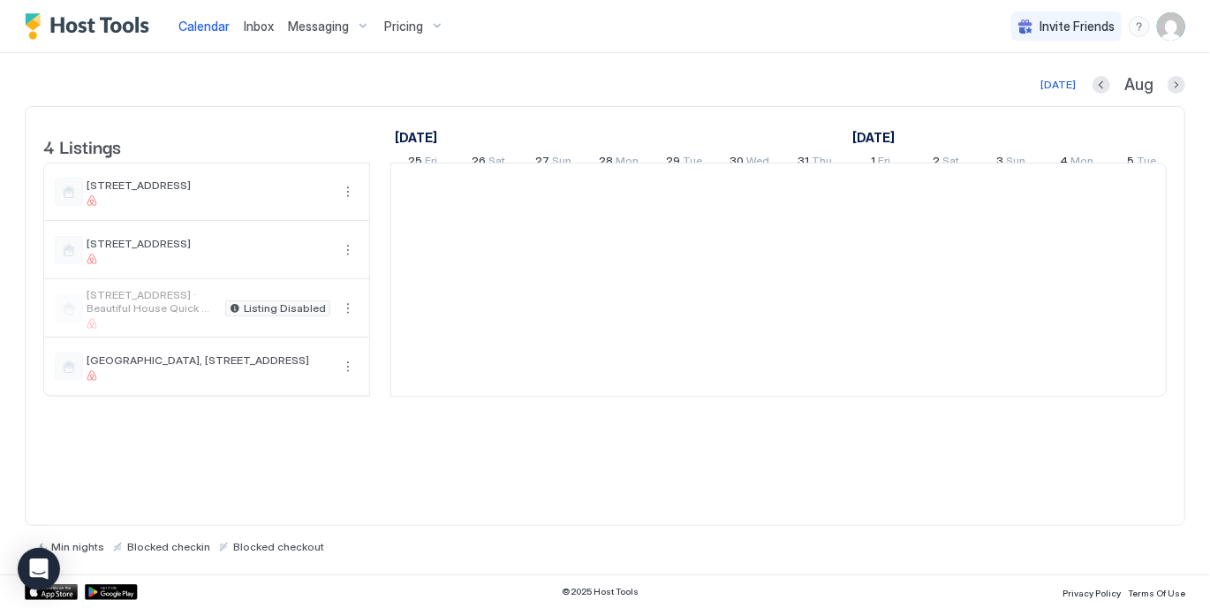
scroll to position [0, 981]
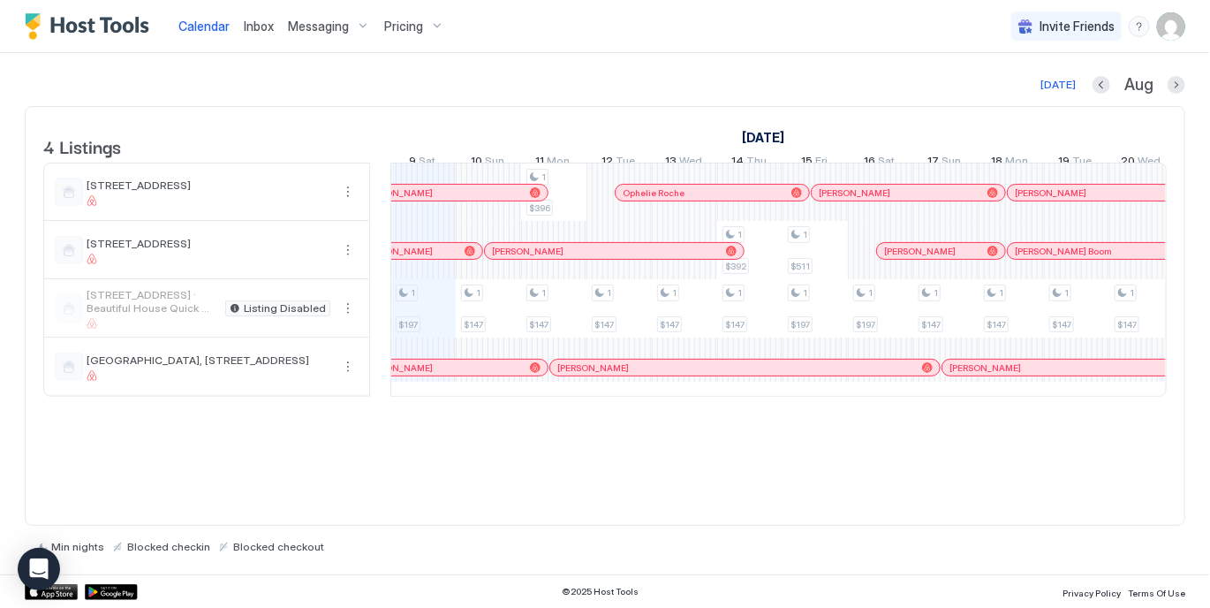
click at [345, 26] on span "Messaging" at bounding box center [318, 27] width 61 height 16
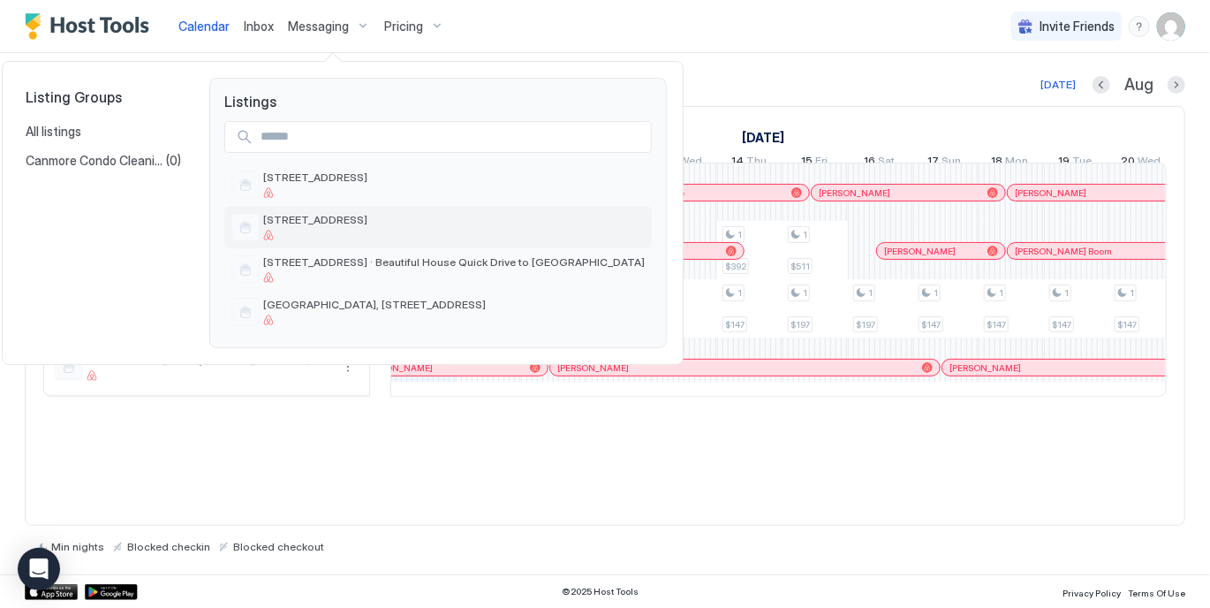
click at [294, 216] on span "[STREET_ADDRESS]" at bounding box center [315, 219] width 104 height 13
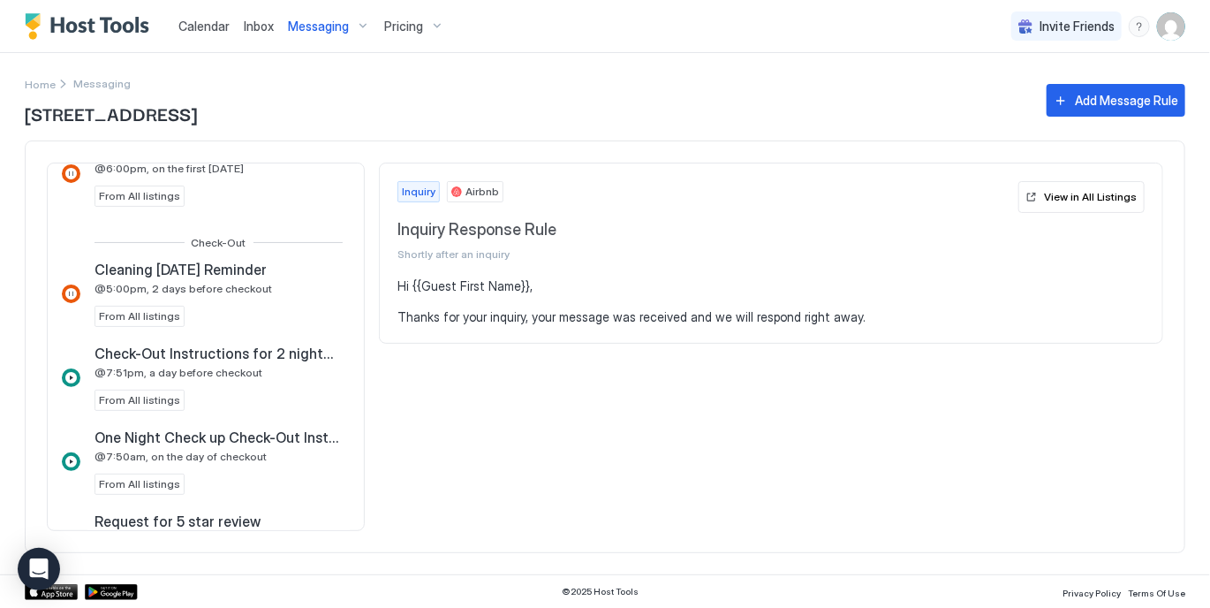
scroll to position [938, 0]
click at [67, 371] on div at bounding box center [71, 375] width 19 height 19
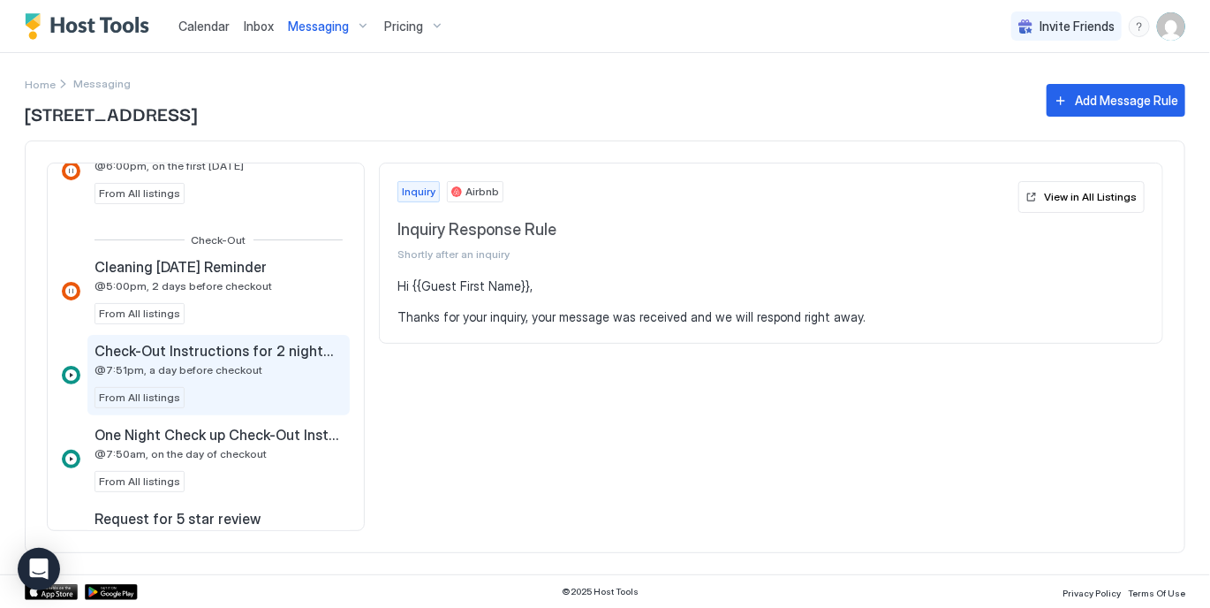
click at [184, 351] on span "Check-Out Instructions for 2 nights or more" at bounding box center [217, 351] width 245 height 18
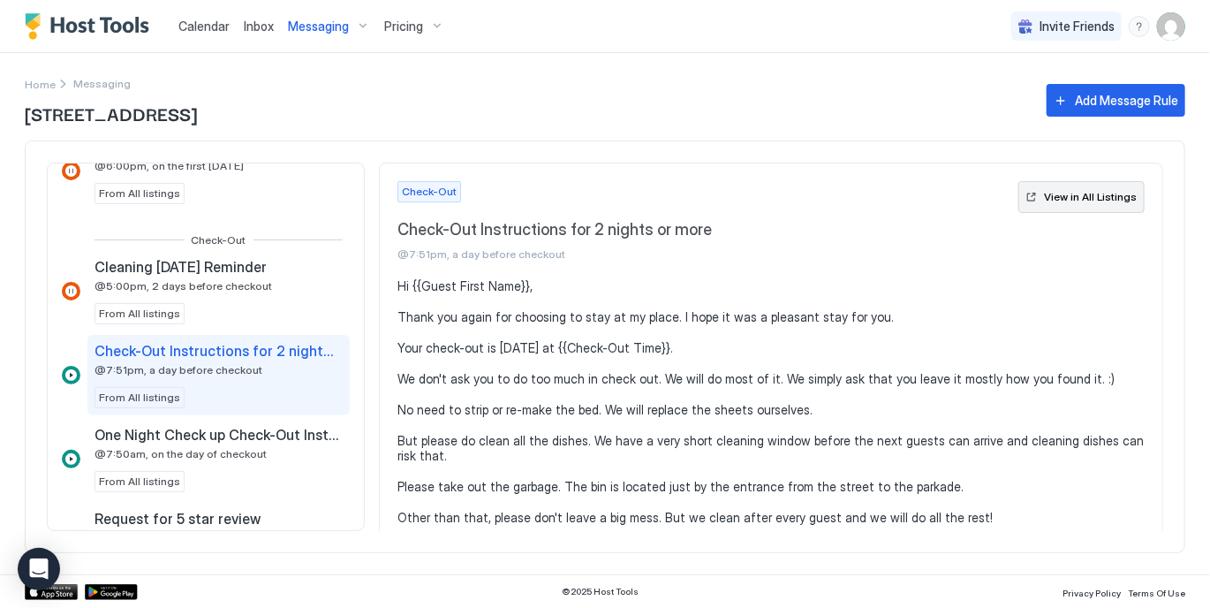
click at [1070, 200] on div "View in All Listings" at bounding box center [1090, 197] width 93 height 16
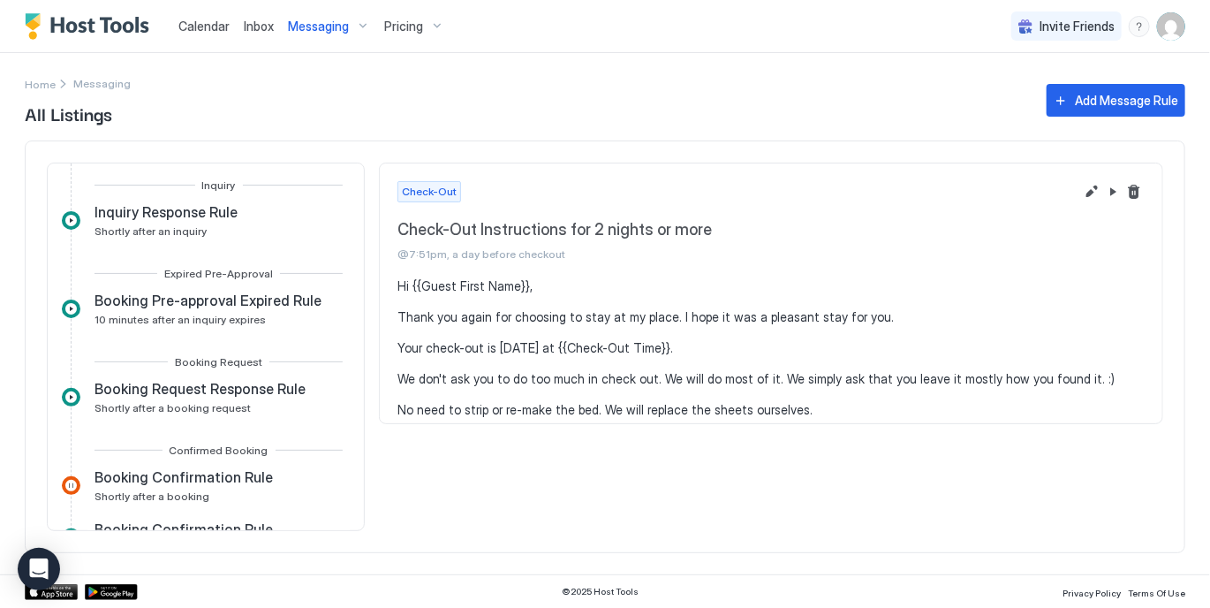
scroll to position [559, 0]
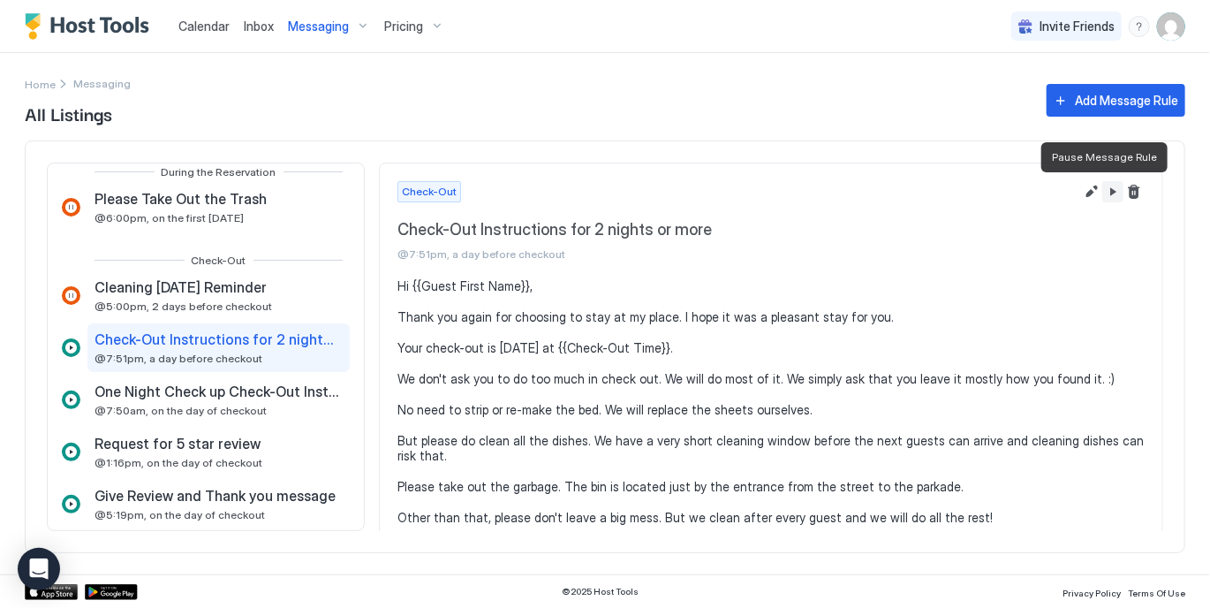
click at [1102, 194] on button "Pause Message Rule" at bounding box center [1112, 191] width 21 height 21
